Goal: Information Seeking & Learning: Learn about a topic

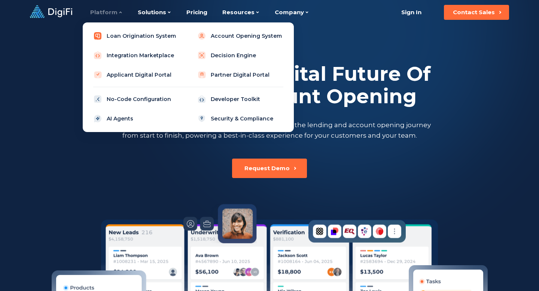
click at [134, 39] on link "Loan Origination System" at bounding box center [136, 35] width 95 height 15
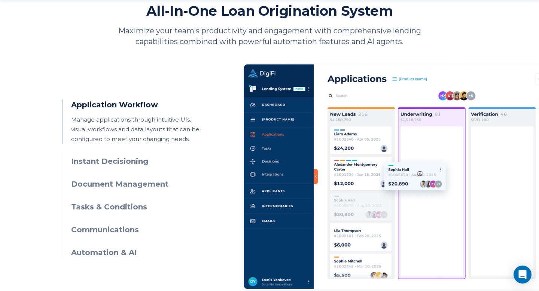
scroll to position [337, 0]
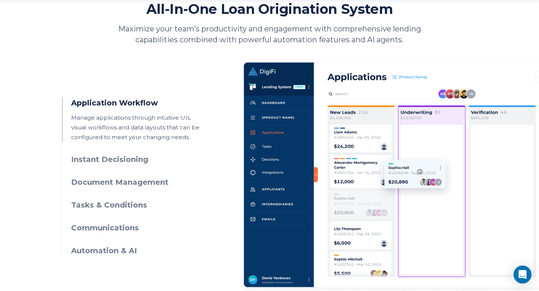
click at [119, 158] on h3 "Instant Decisioning" at bounding box center [139, 159] width 136 height 11
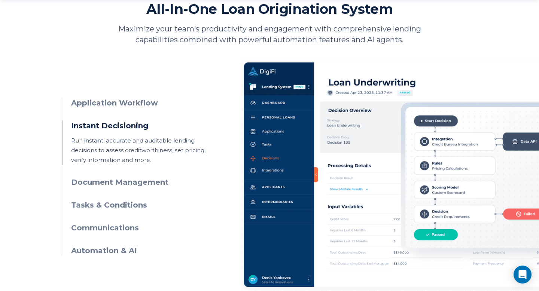
click at [119, 186] on h3 "Document Management" at bounding box center [139, 182] width 136 height 11
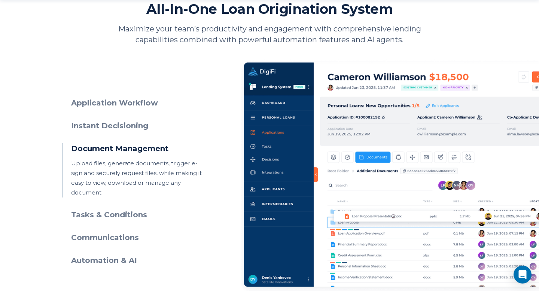
click at [113, 210] on h3 "Tasks & Conditions" at bounding box center [139, 215] width 136 height 11
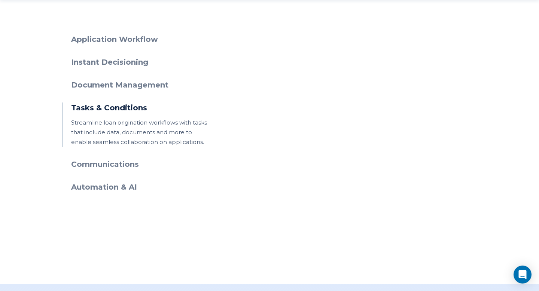
scroll to position [407, 0]
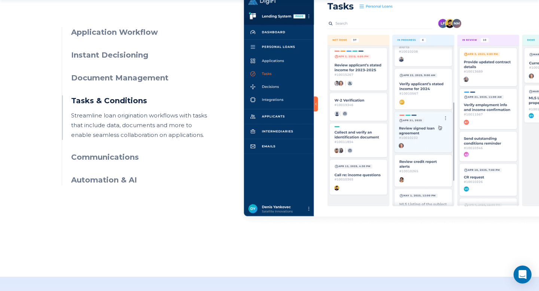
click at [107, 160] on h3 "Communications" at bounding box center [139, 157] width 136 height 11
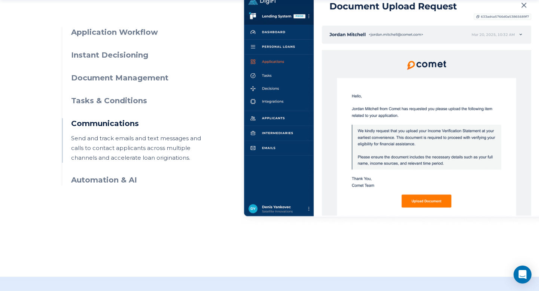
click at [108, 183] on h3 "Automation & AI" at bounding box center [139, 180] width 136 height 11
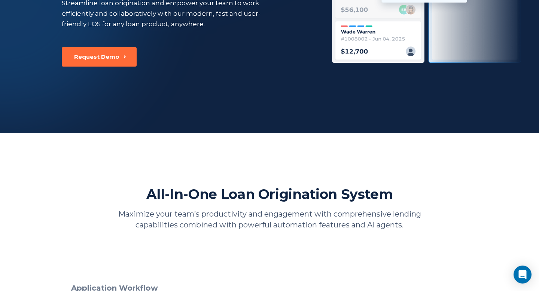
scroll to position [0, 0]
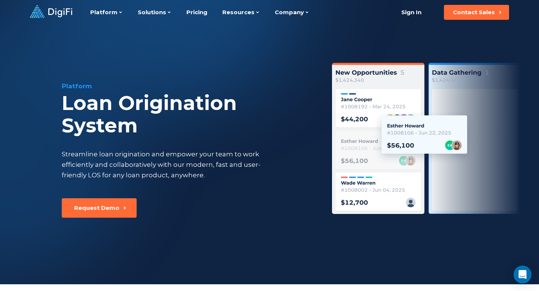
click at [53, 11] on icon at bounding box center [60, 12] width 24 height 9
